Goal: Find contact information: Find contact information

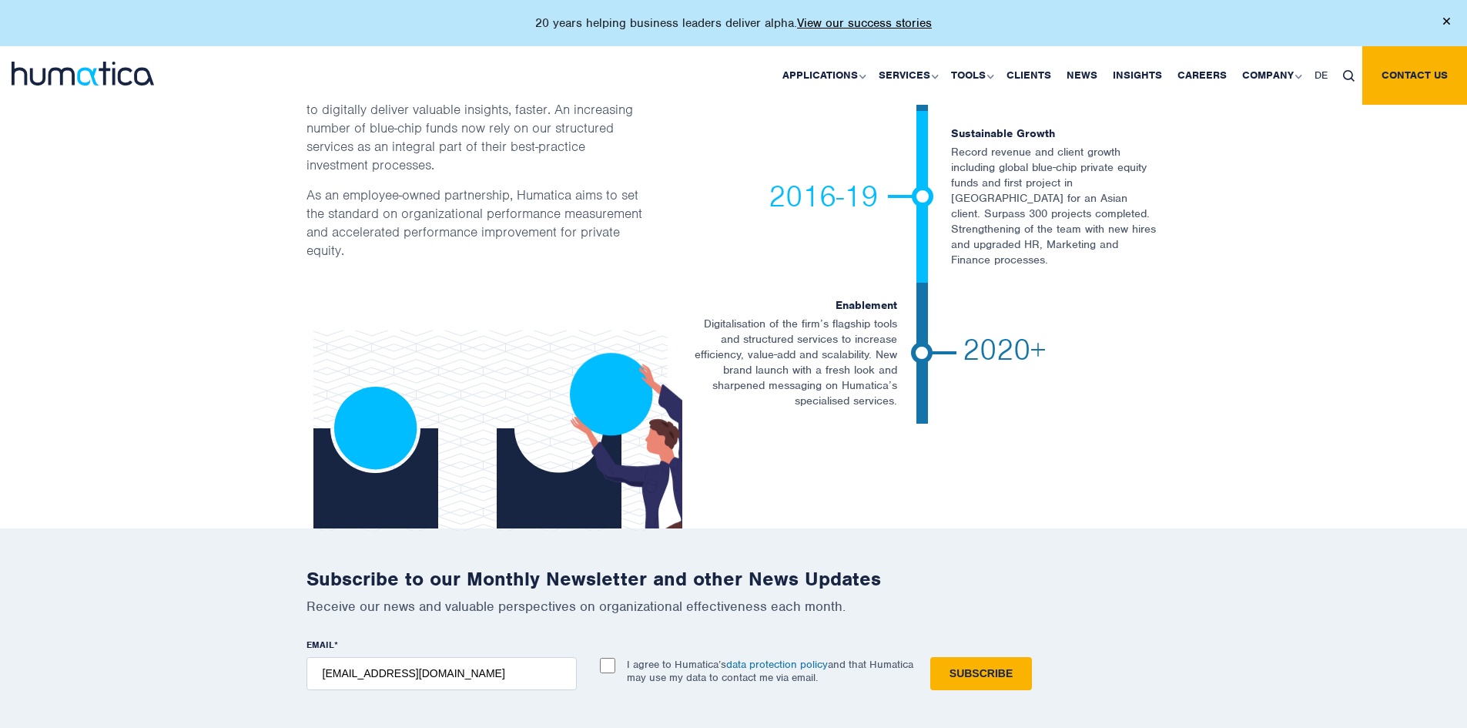
scroll to position [3569, 0]
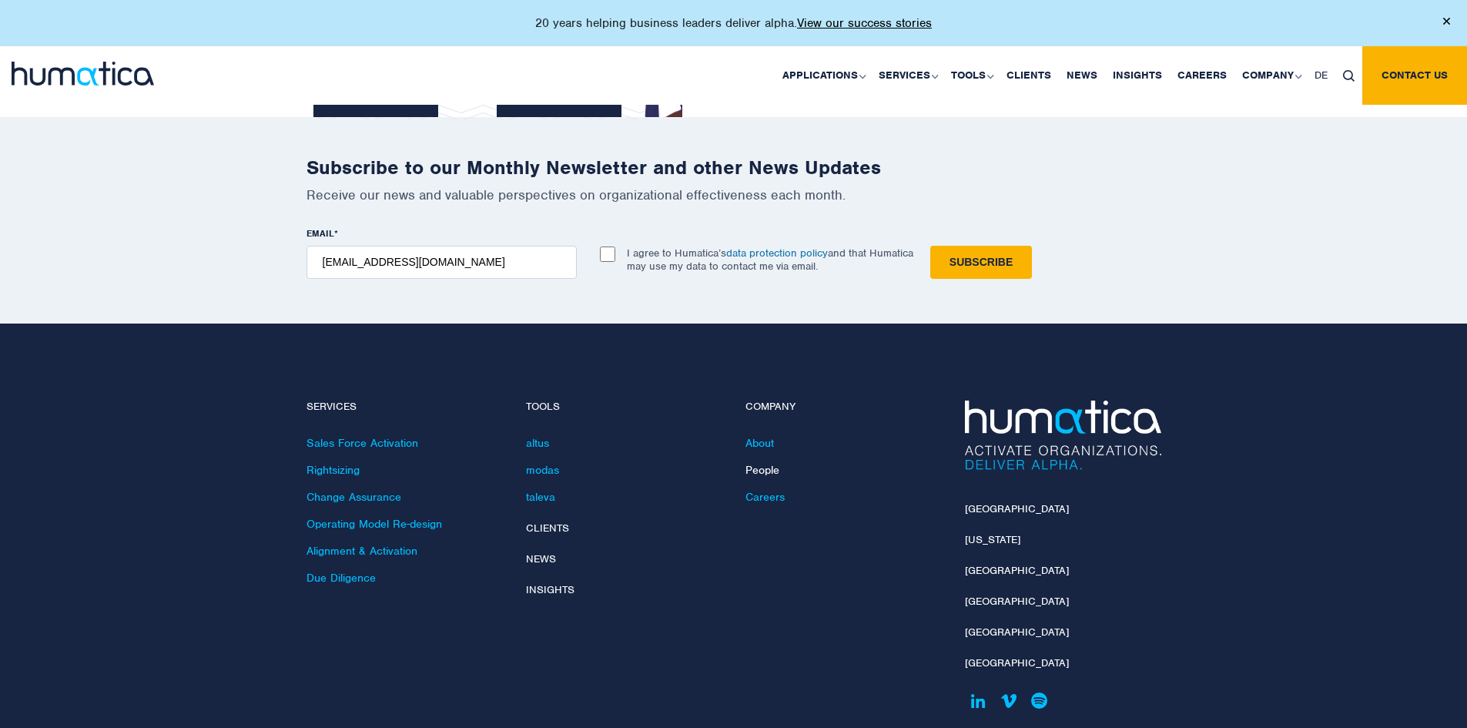
click at [773, 463] on link "People" at bounding box center [763, 470] width 34 height 14
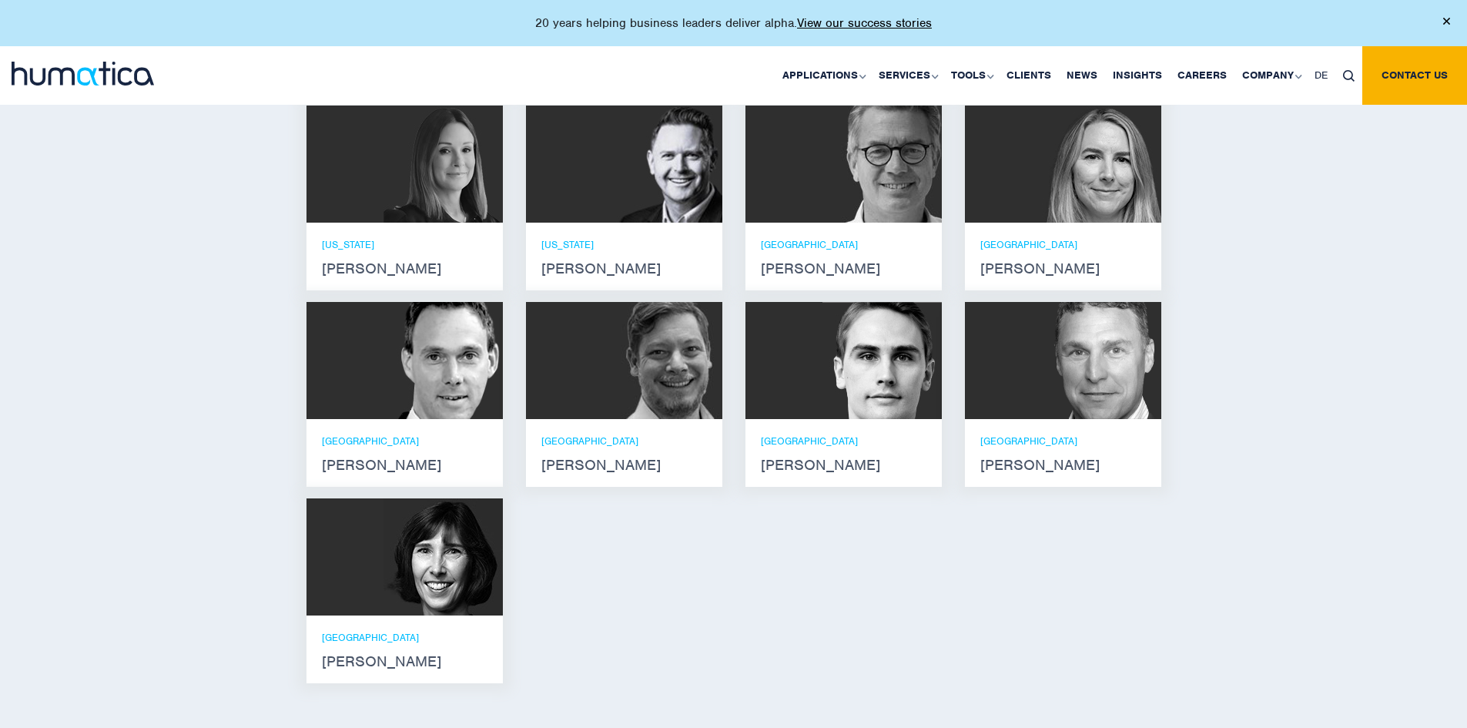
scroll to position [1232, 0]
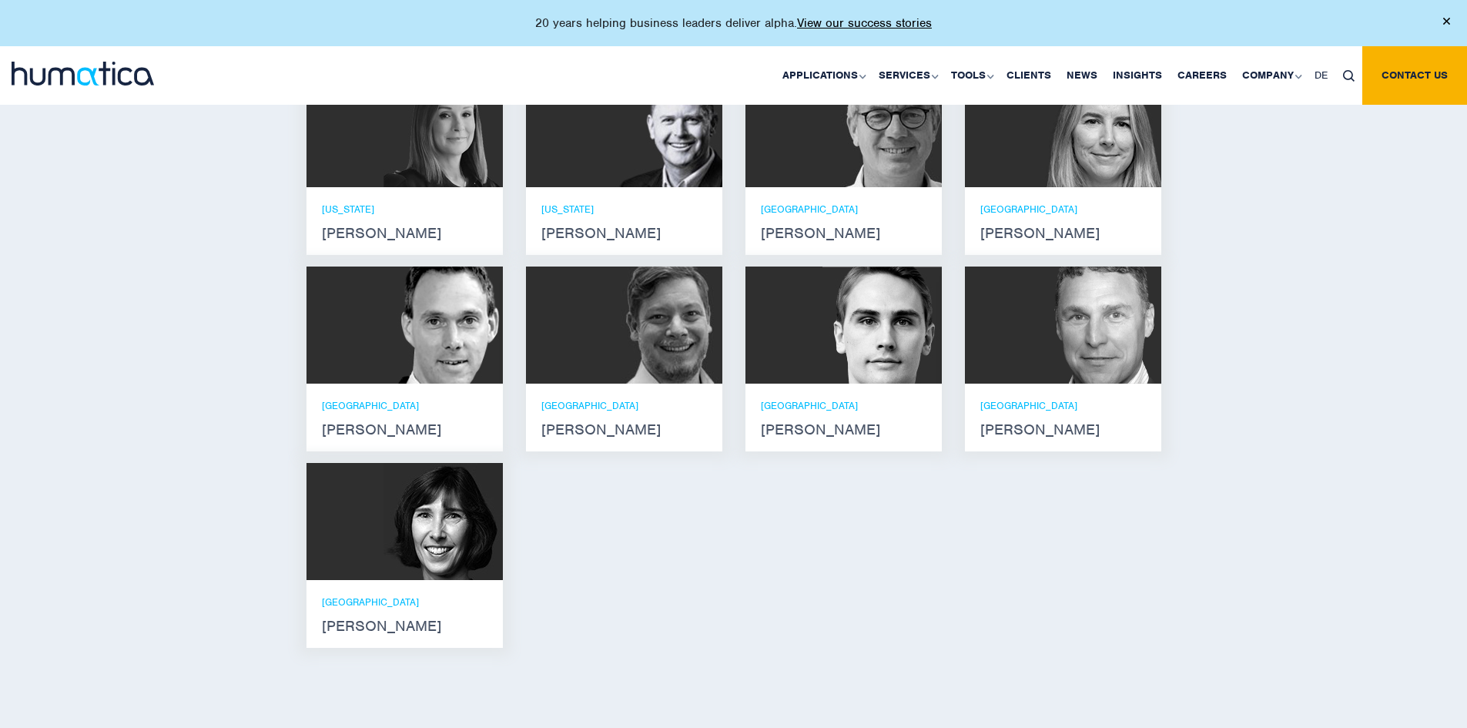
click at [404, 550] on img at bounding box center [443, 521] width 119 height 117
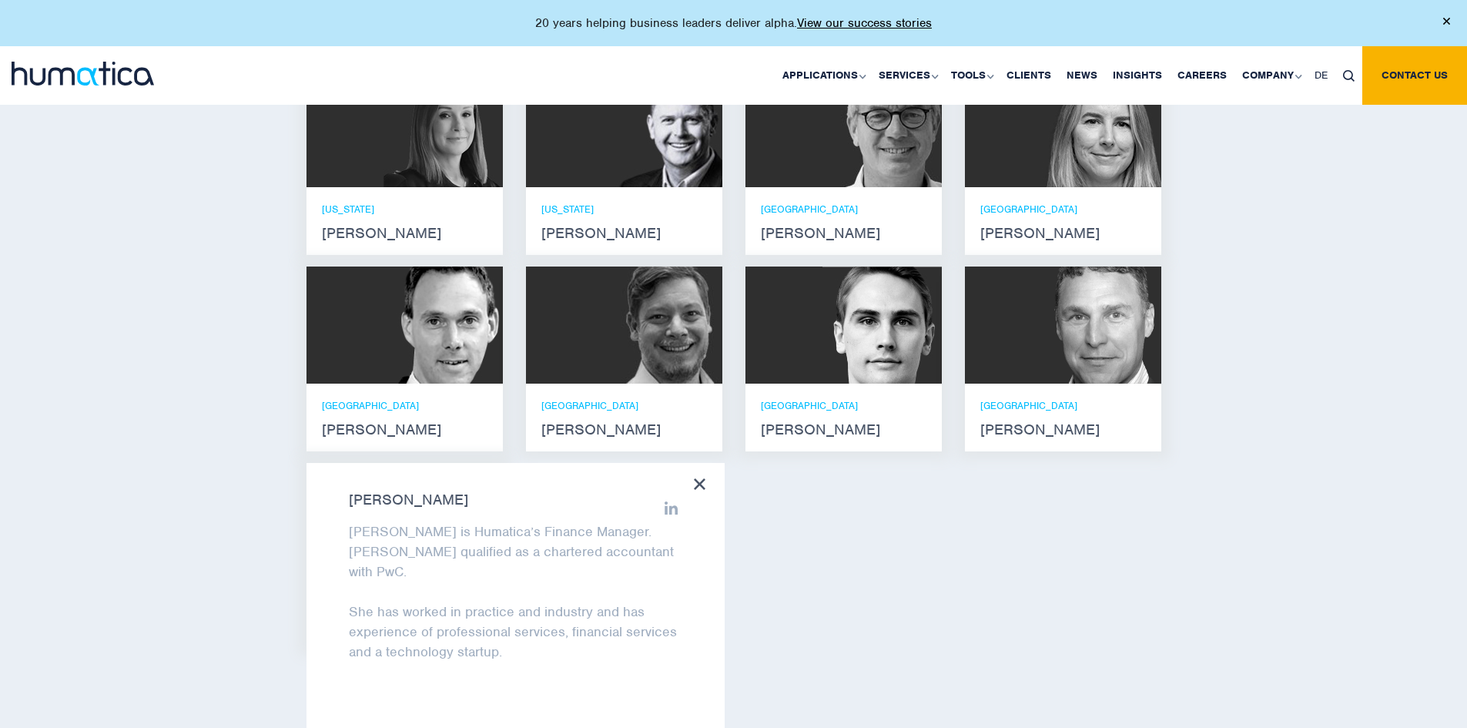
click at [823, 520] on div "Andros Payne He holds degrees in Electrical and Mechanical Engineering, and an …" at bounding box center [734, 259] width 878 height 800
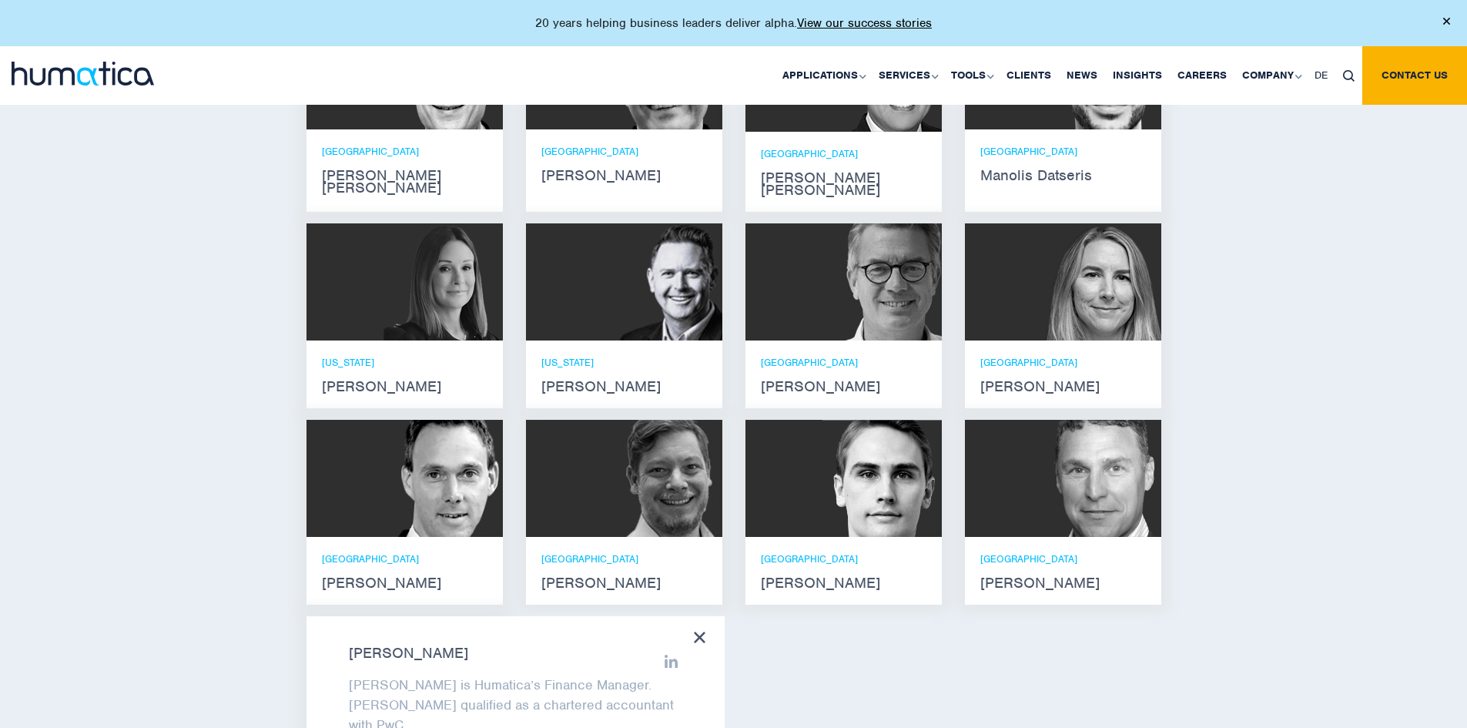
scroll to position [1078, 0]
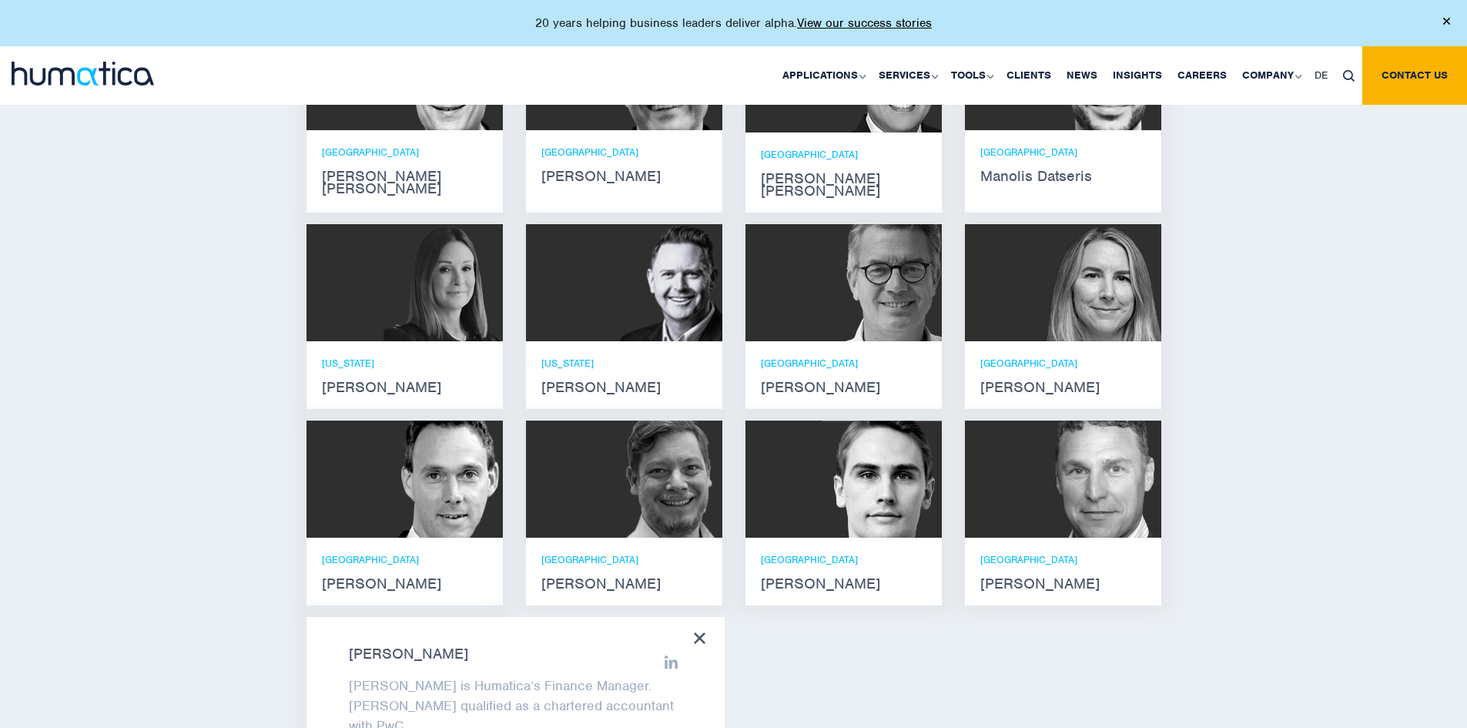
click at [1020, 381] on strong "Zoë Fox" at bounding box center [1064, 387] width 166 height 12
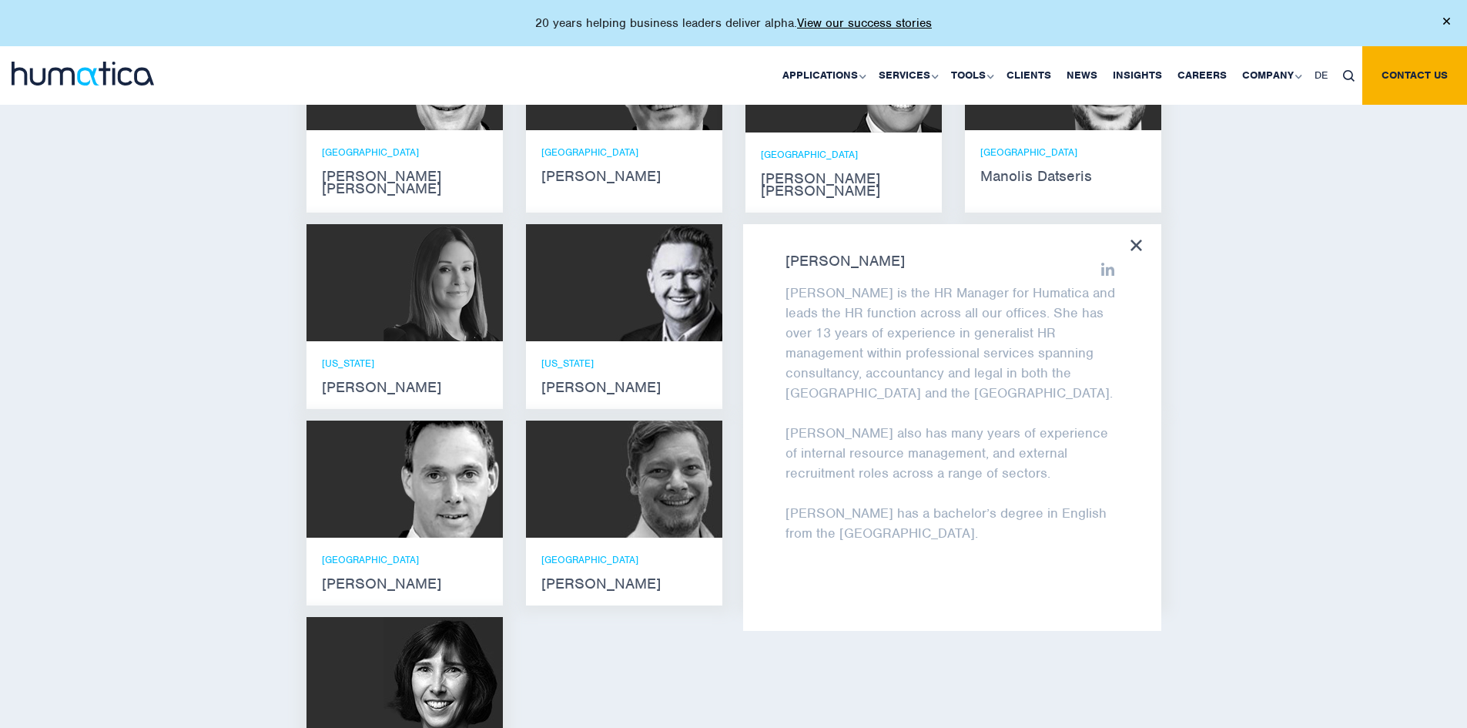
click at [183, 350] on div "Meet our leadership team Andros Payne He holds degrees in Electrical and Mechan…" at bounding box center [733, 386] width 1467 height 994
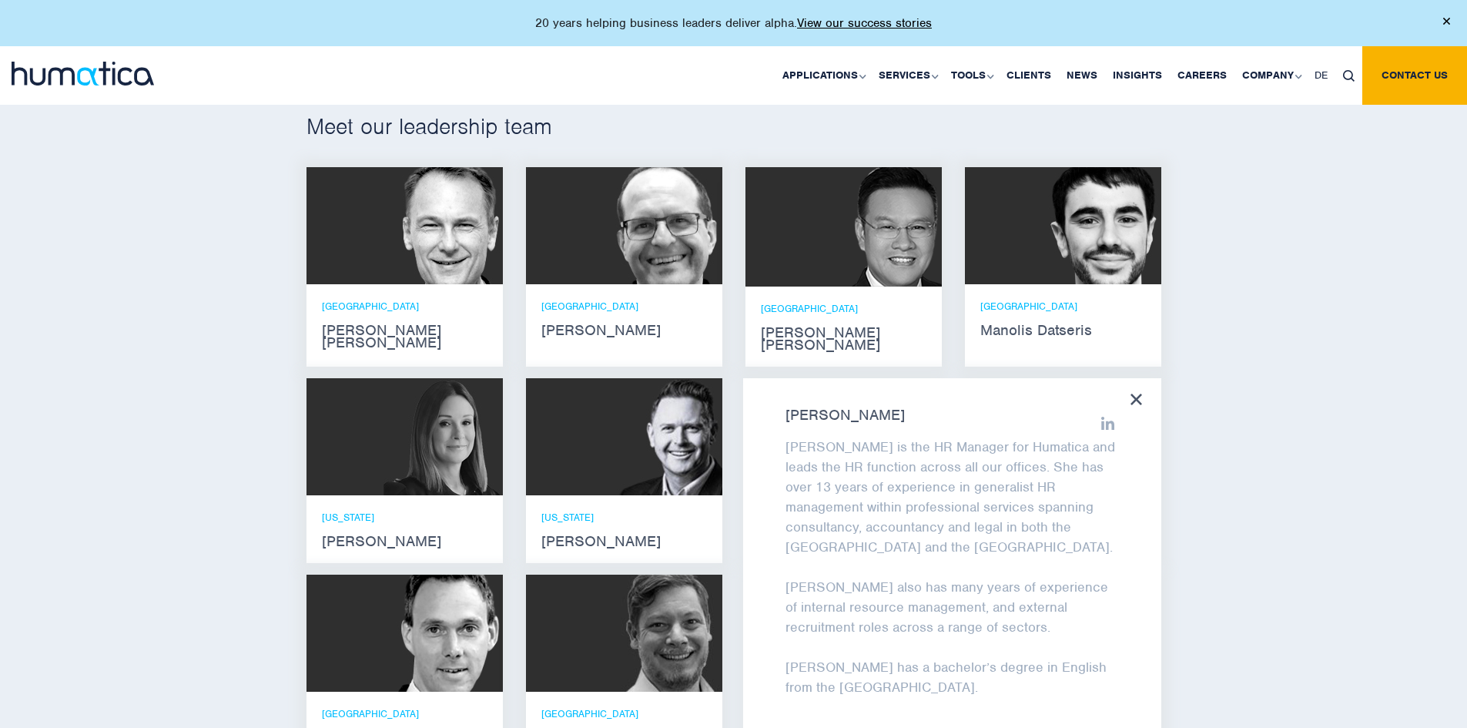
click at [1141, 394] on icon at bounding box center [1137, 400] width 12 height 12
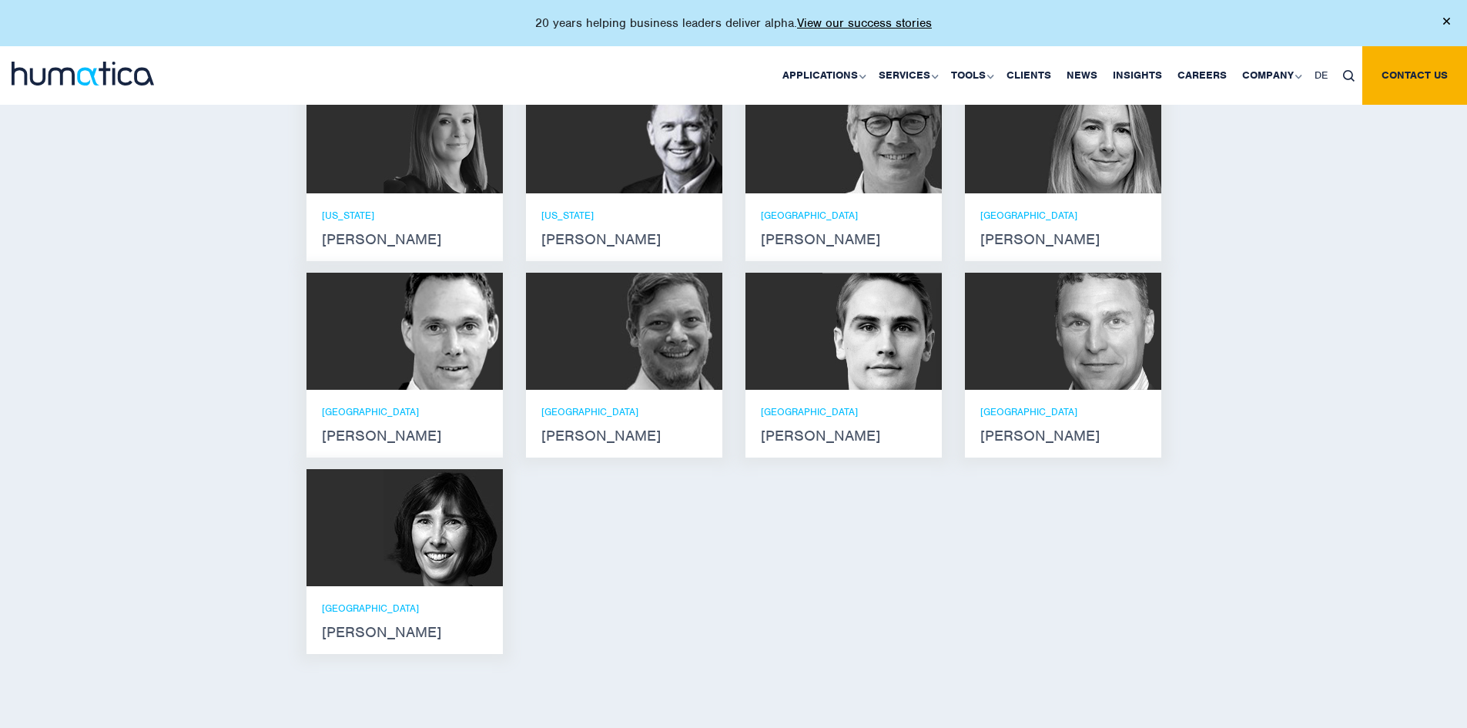
scroll to position [1232, 0]
